Goal: Task Accomplishment & Management: Manage account settings

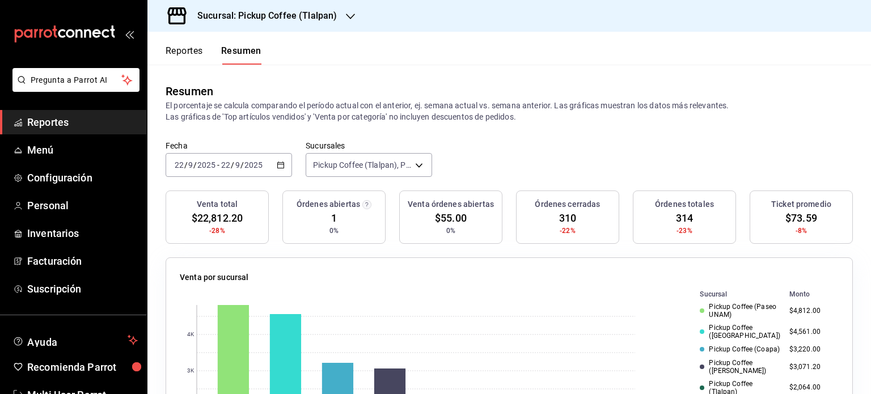
scroll to position [170, 0]
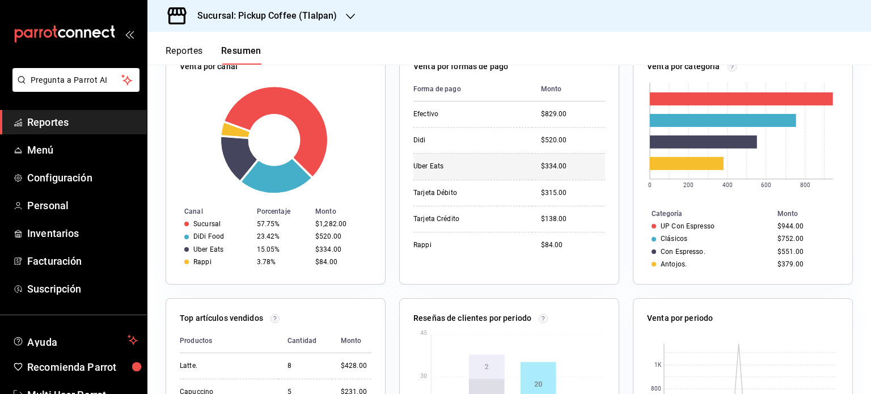
scroll to position [213, 0]
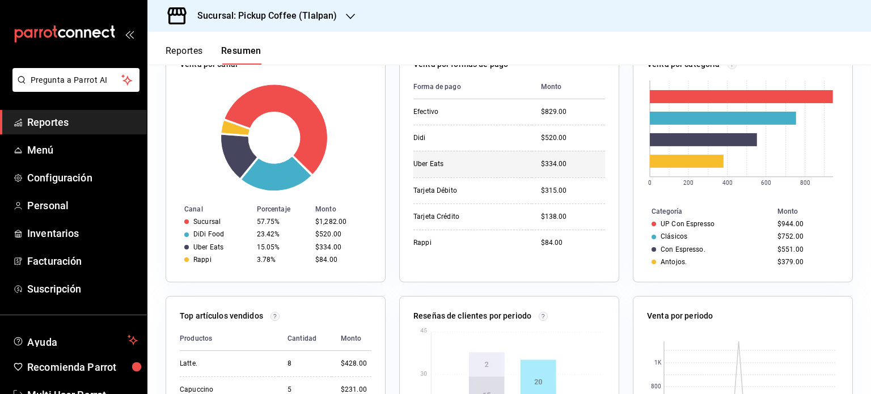
click at [427, 168] on body "Pregunta a Parrot AI Reportes Menú Configuración Personal Inventarios Facturaci…" at bounding box center [435, 197] width 871 height 394
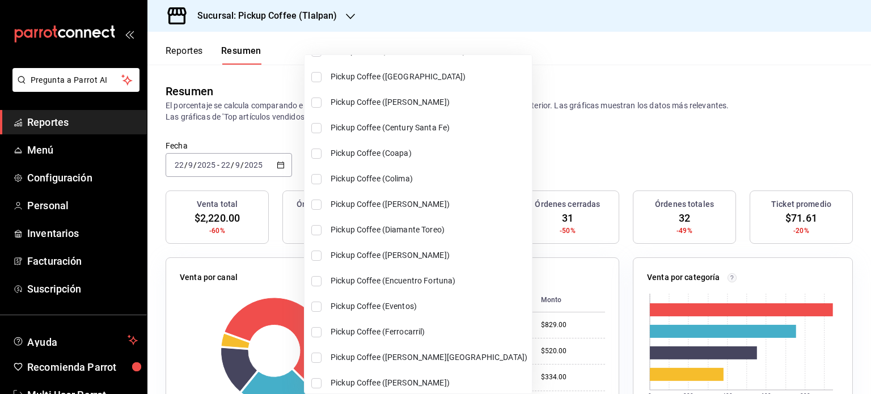
click at [313, 153] on input "checkbox" at bounding box center [316, 153] width 10 height 10
checkbox input "true"
type input "[object Object],[object Object]"
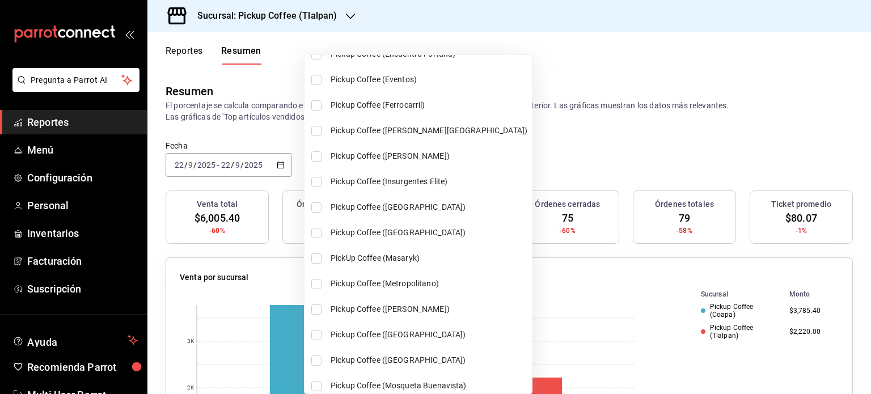
scroll to position [339, 0]
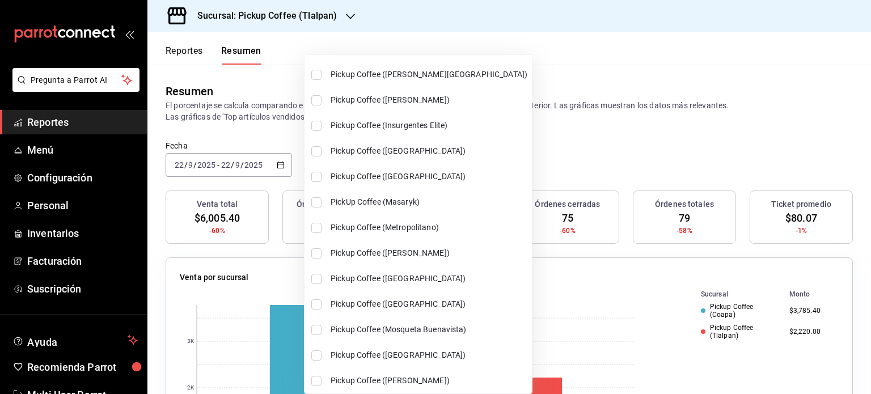
click at [319, 251] on input "checkbox" at bounding box center [316, 253] width 10 height 10
checkbox input "true"
type input "[object Object],[object Object],[object Object]"
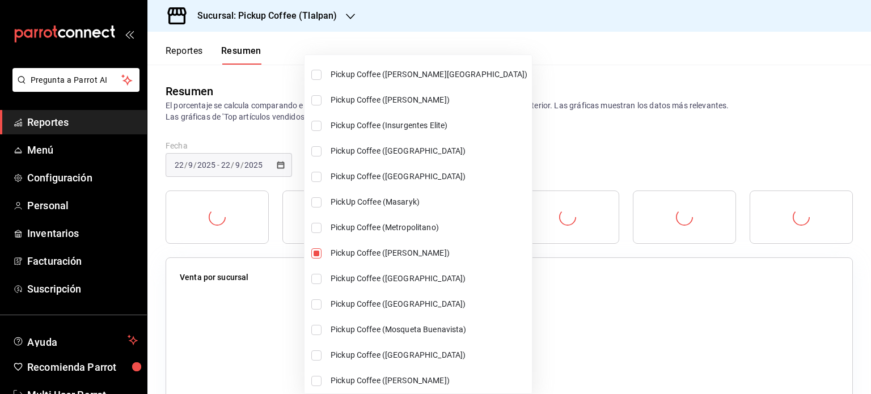
scroll to position [395, 0]
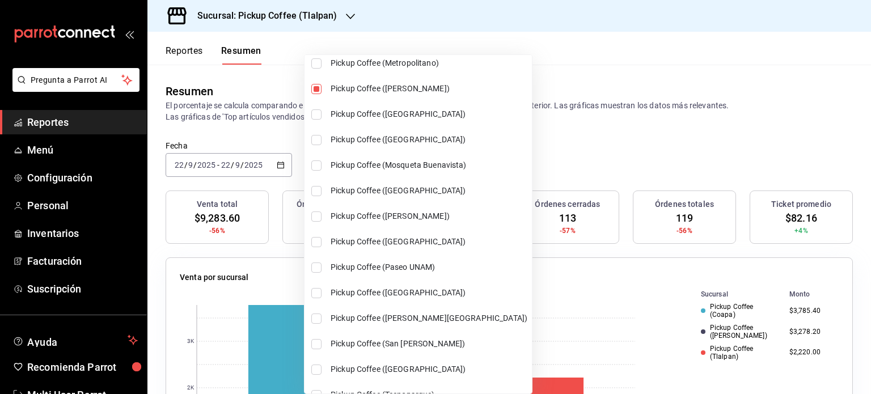
click at [315, 269] on input "checkbox" at bounding box center [316, 267] width 10 height 10
checkbox input "true"
type input "[object Object],[object Object],[object Object],[object Object]"
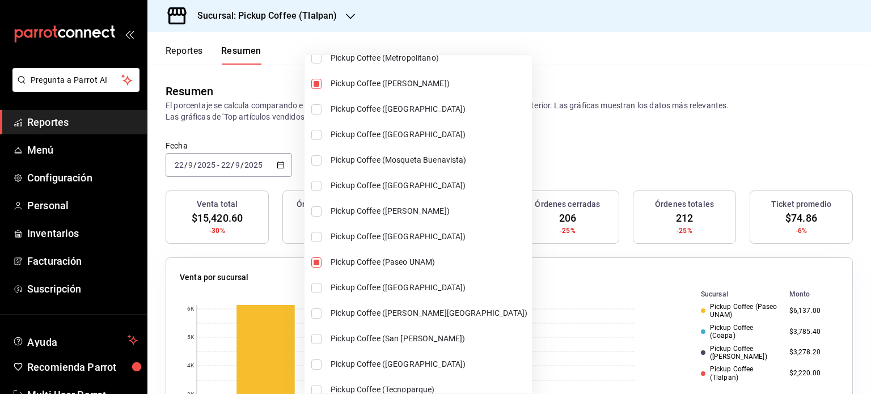
click at [315, 285] on input "checkbox" at bounding box center [316, 288] width 10 height 10
checkbox input "true"
type input "[object Object],[object Object],[object Object],[object Object],[object Object]"
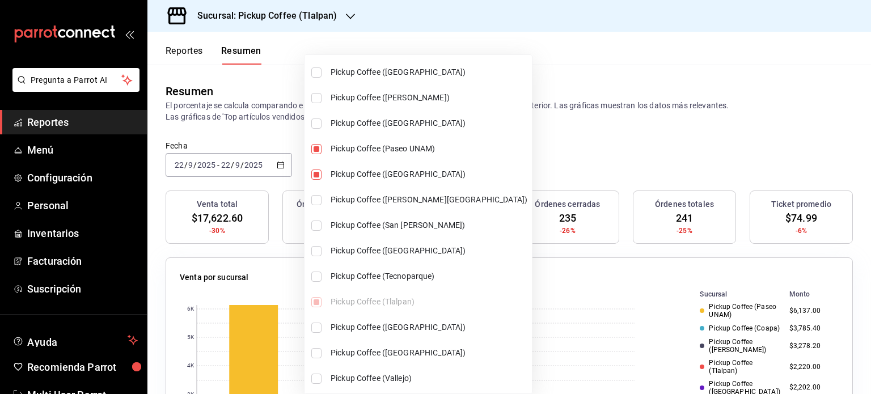
scroll to position [678, 0]
click at [317, 225] on input "checkbox" at bounding box center [316, 225] width 10 height 10
checkbox input "true"
type input "[object Object],[object Object],[object Object],[object Object],[object Object]…"
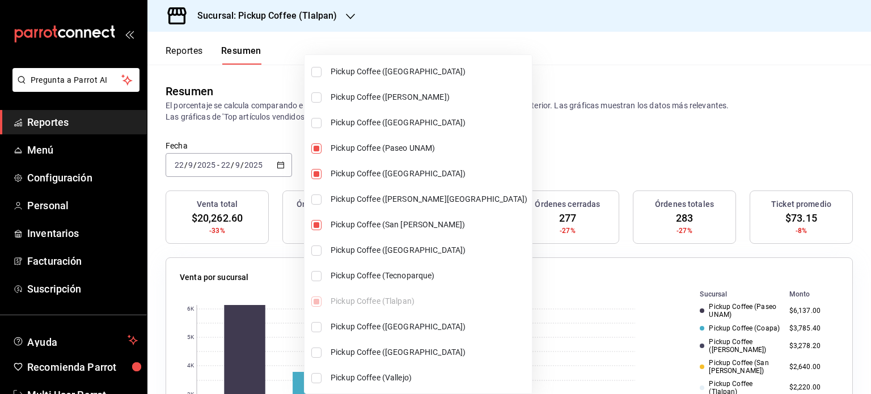
scroll to position [679, 0]
click at [320, 326] on input "checkbox" at bounding box center [316, 326] width 10 height 10
checkbox input "true"
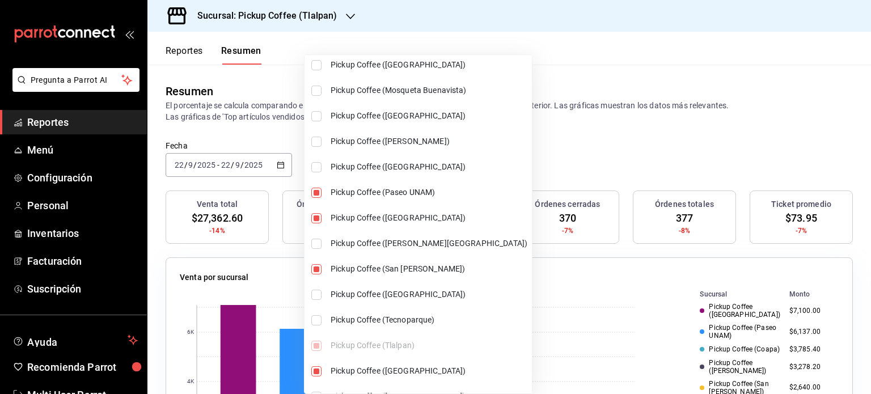
scroll to position [633, 0]
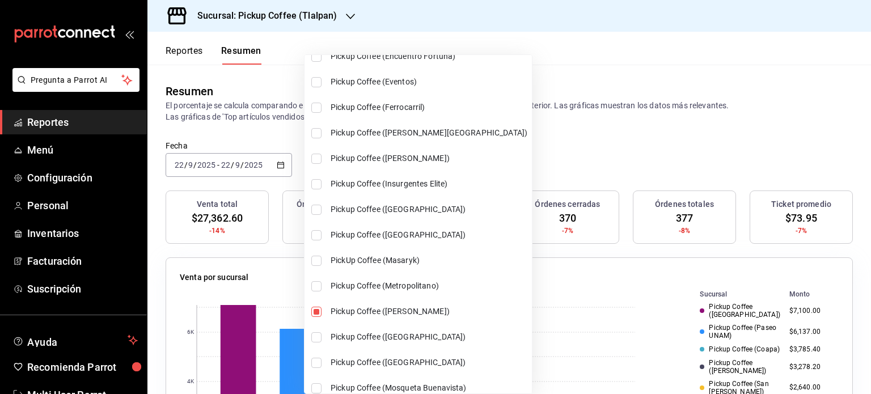
click at [311, 123] on li "Pickup Coffee ([GEOGRAPHIC_DATA])" at bounding box center [417, 133] width 227 height 26
type input "[object Object],[object Object],[object Object],[object Object],[object Object]…"
checkbox input "true"
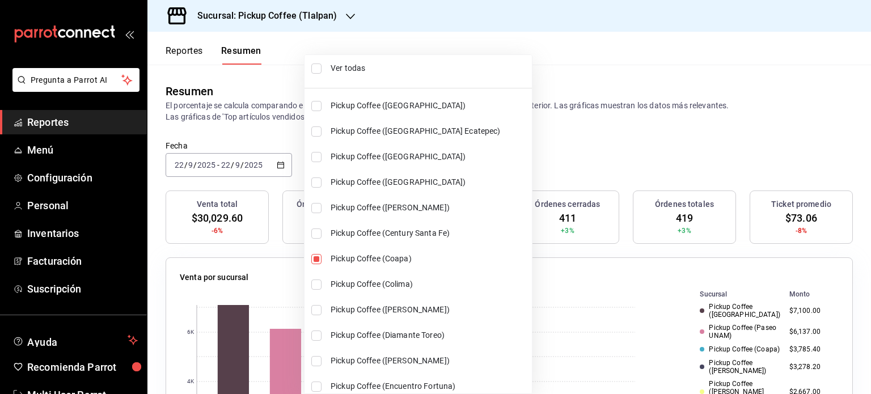
scroll to position [0, 0]
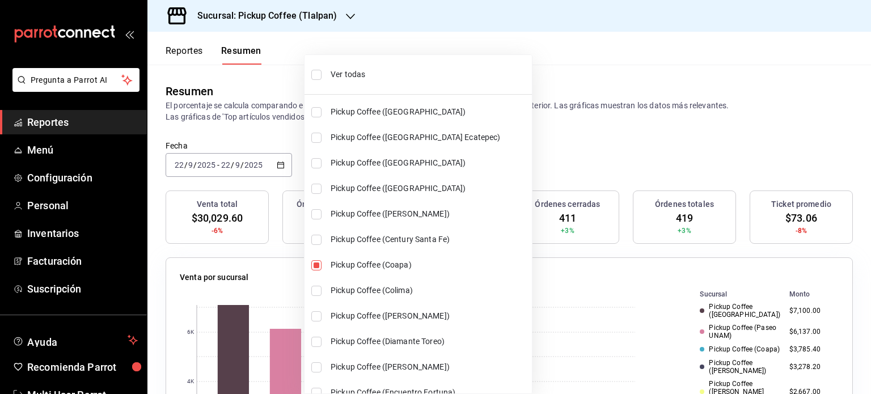
click at [576, 90] on div at bounding box center [435, 197] width 871 height 394
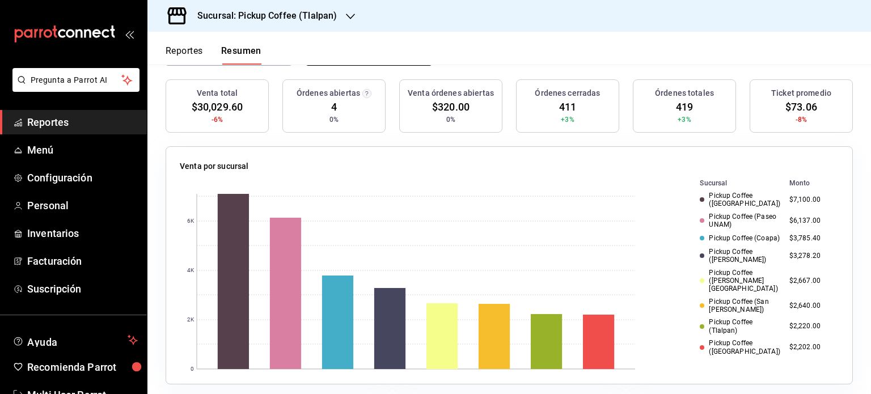
scroll to position [136, 0]
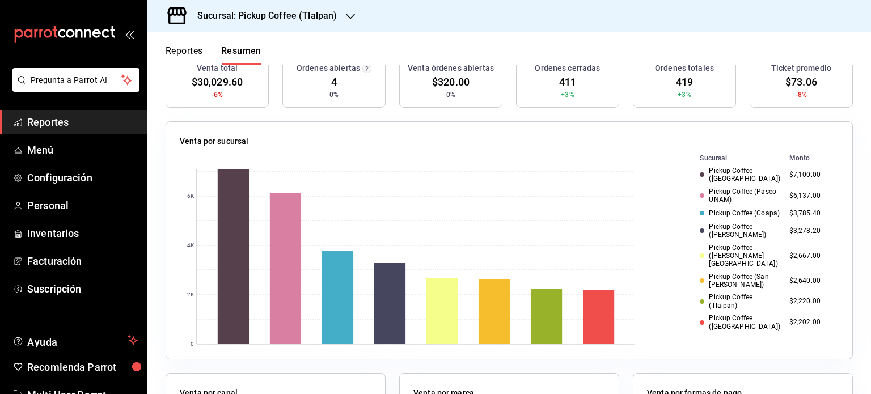
click at [96, 126] on span "Reportes" at bounding box center [82, 121] width 111 height 15
